Goal: Task Accomplishment & Management: Use online tool/utility

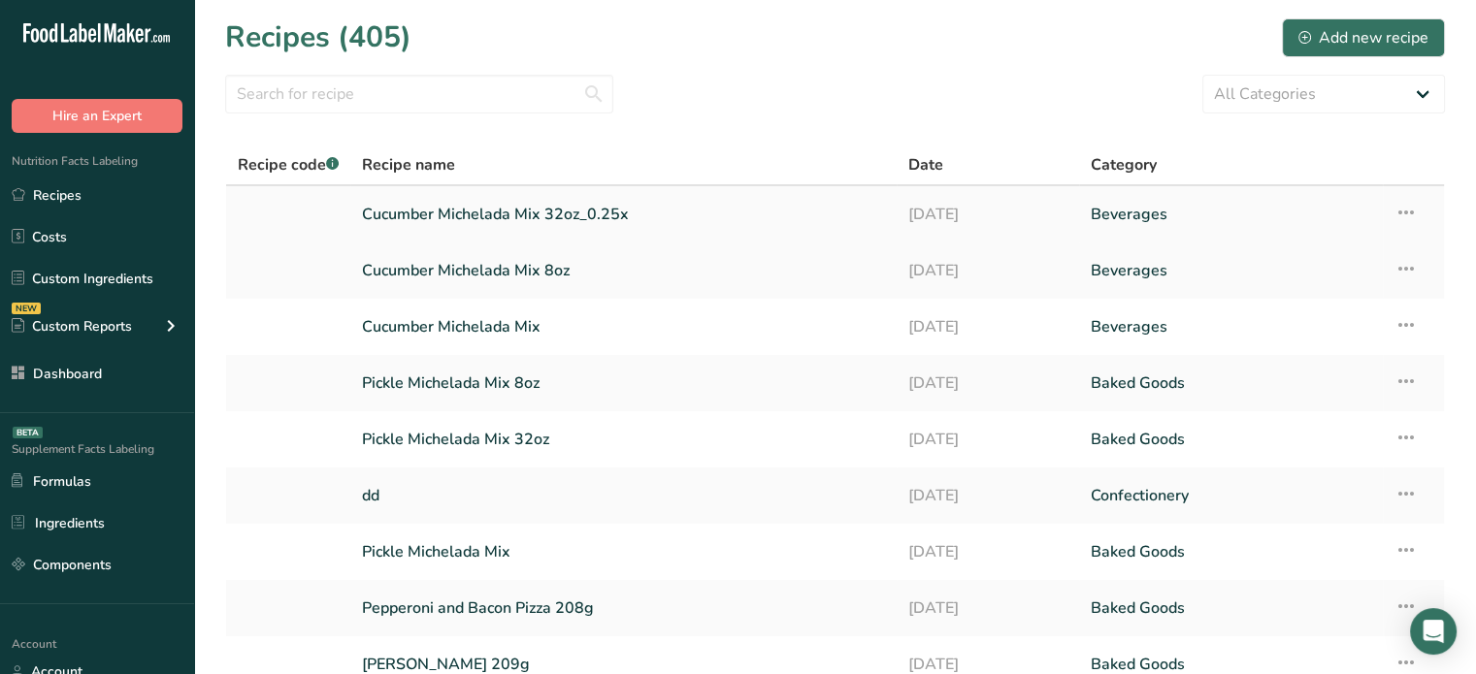
click at [596, 219] on link "Cucumber Michelada Mix 32oz_0.25x" at bounding box center [623, 214] width 523 height 41
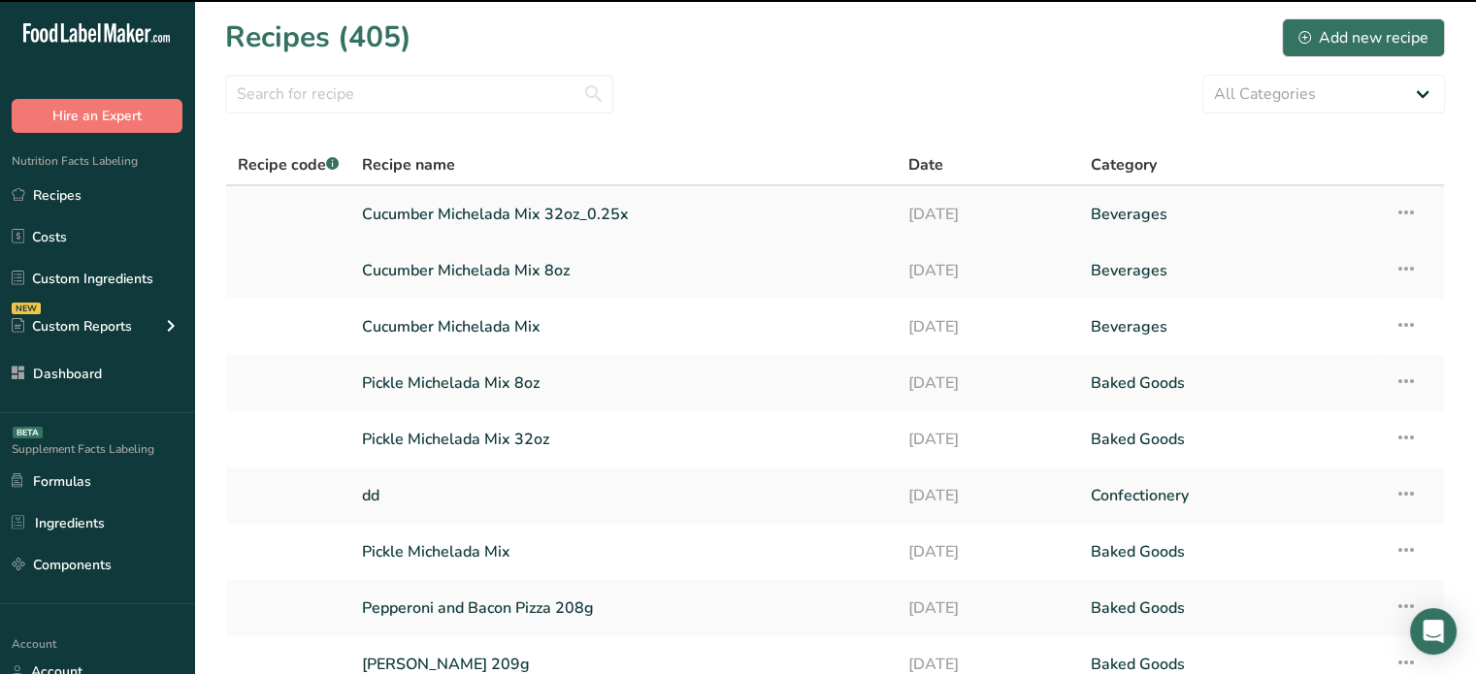
click at [524, 216] on link "Cucumber Michelada Mix 32oz_0.25x" at bounding box center [623, 214] width 523 height 41
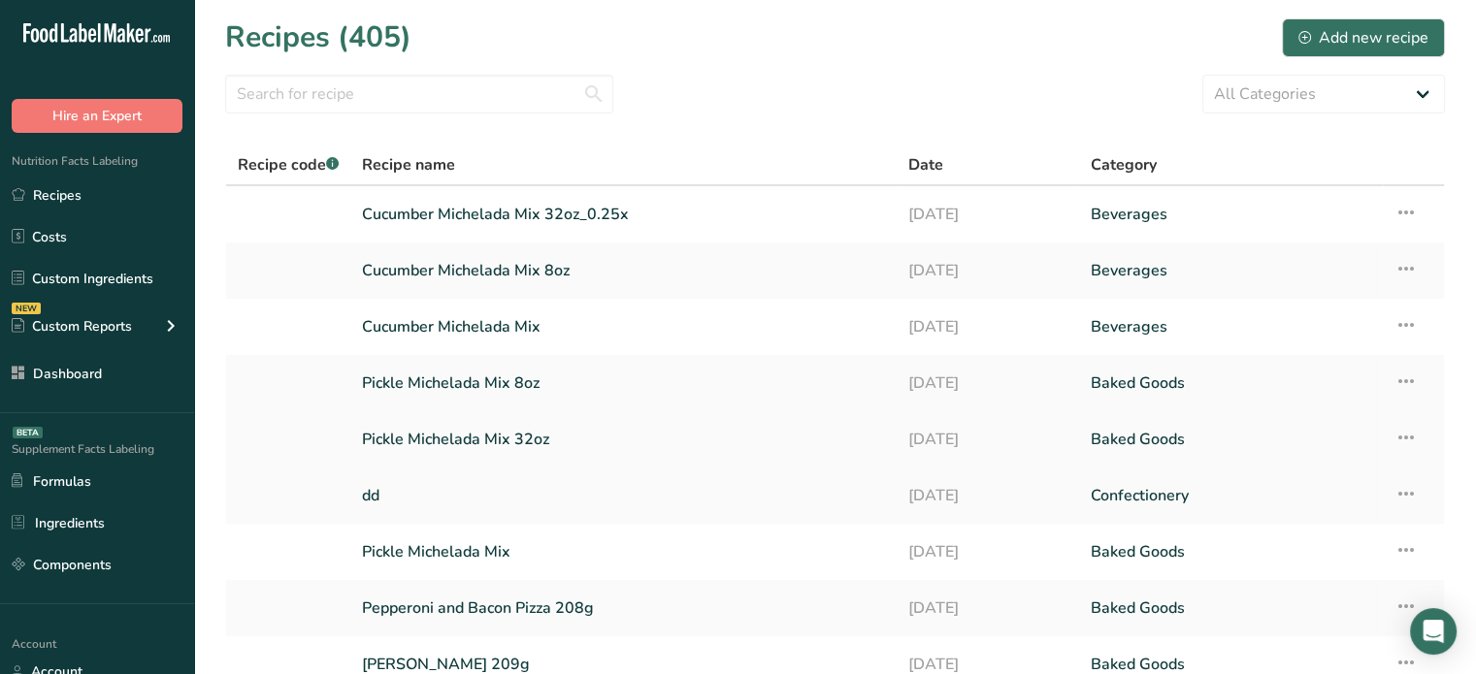
click at [444, 430] on link "Pickle Michelada Mix 32oz" at bounding box center [623, 439] width 523 height 41
click at [85, 388] on link "Dashboard" at bounding box center [97, 373] width 194 height 37
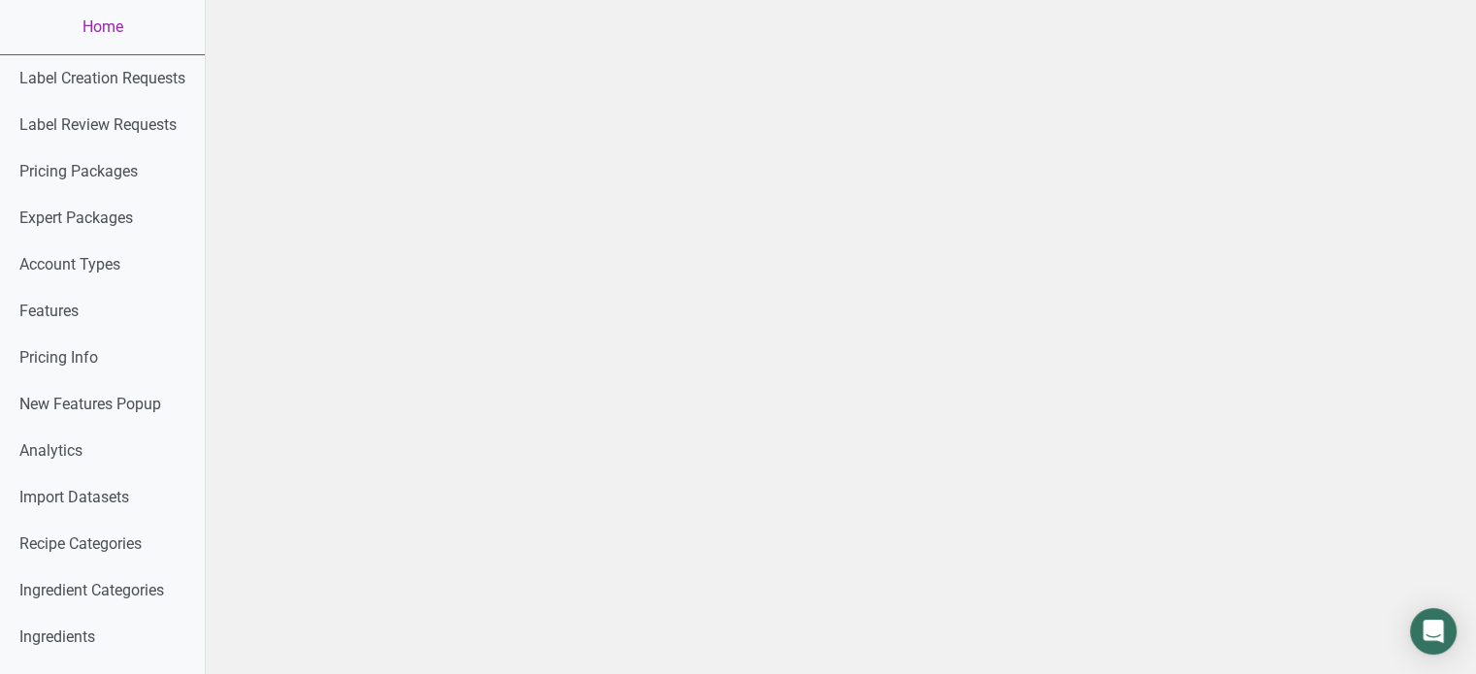
scroll to position [393, 0]
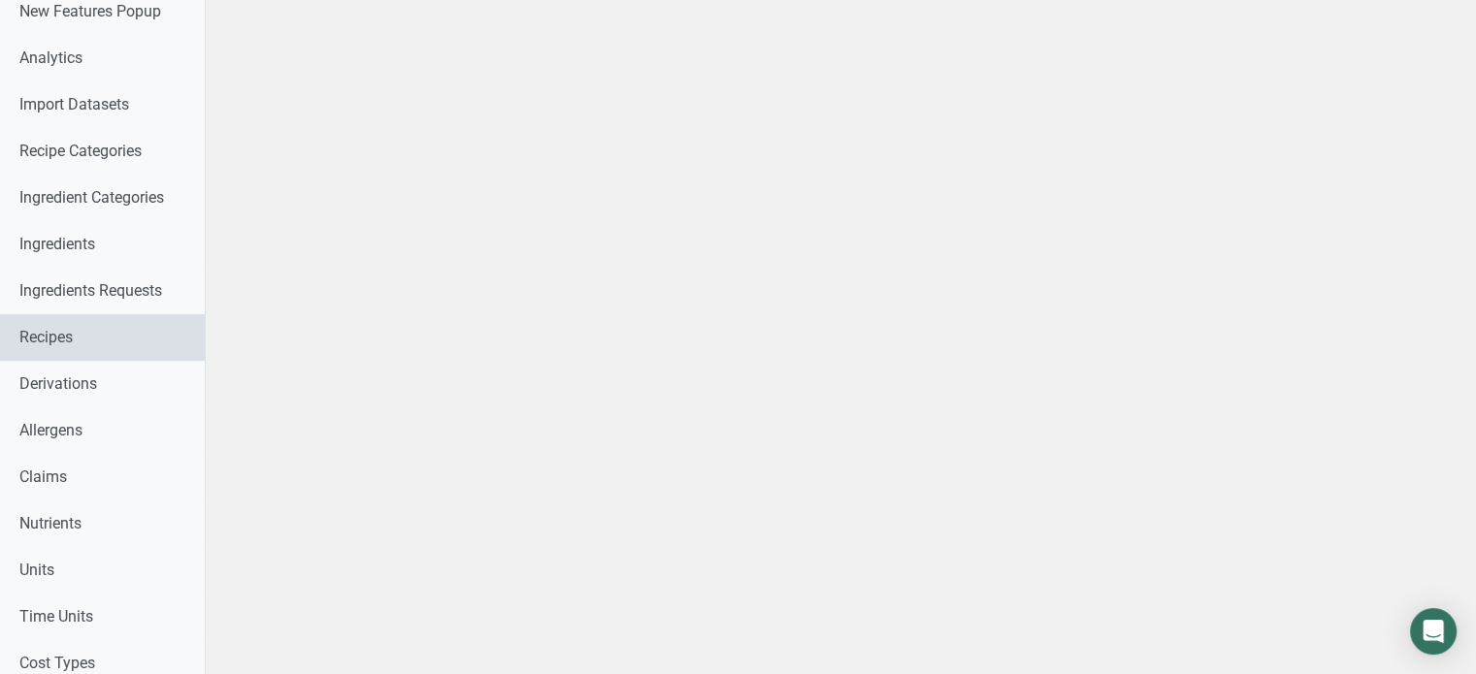
click at [205, 354] on link "Recipes" at bounding box center [102, 337] width 205 height 47
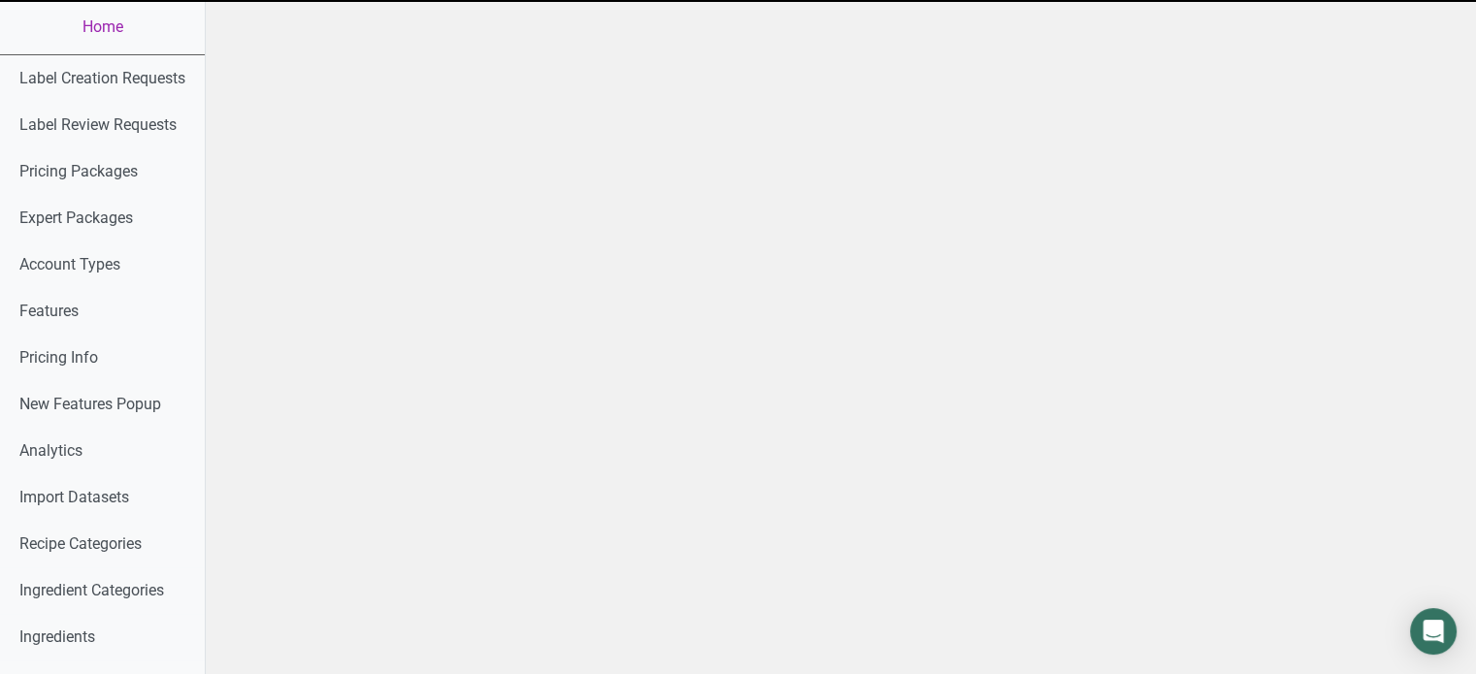
scroll to position [0, 0]
